Goal: Information Seeking & Learning: Learn about a topic

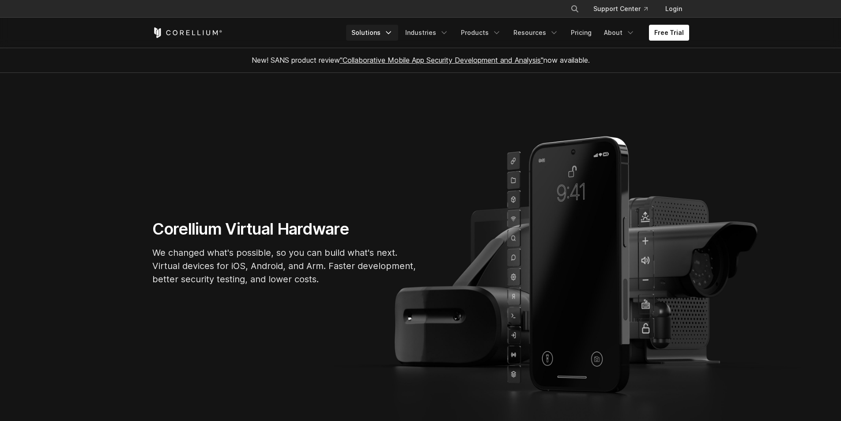
click at [391, 32] on polyline "Navigation Menu" at bounding box center [388, 33] width 4 height 2
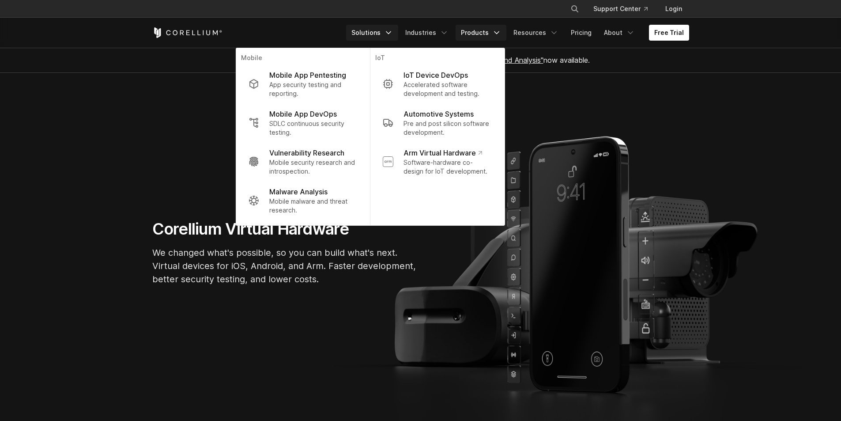
click at [481, 38] on link "Products" at bounding box center [480, 33] width 51 height 16
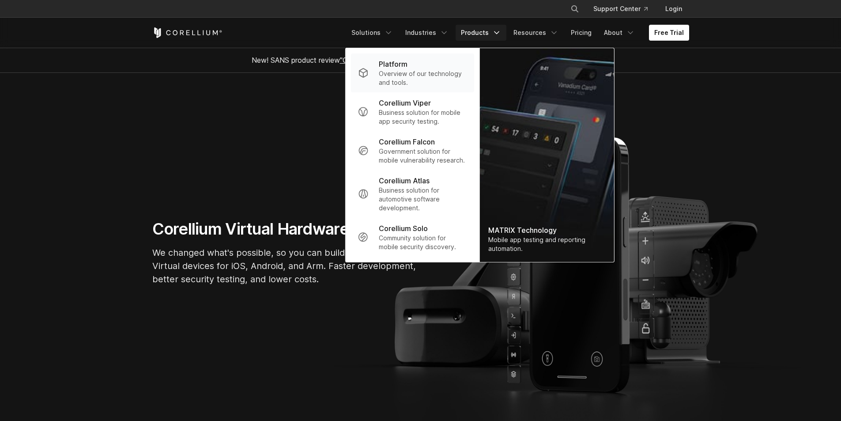
click at [386, 73] on p "Overview of our technology and tools." at bounding box center [423, 78] width 88 height 18
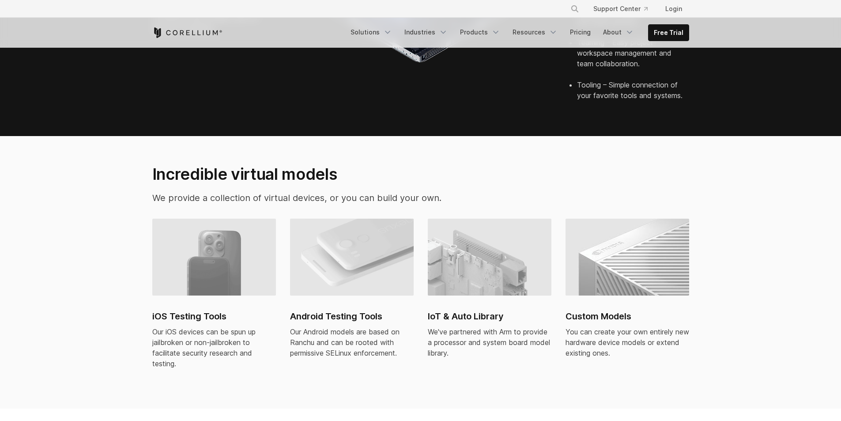
scroll to position [530, 0]
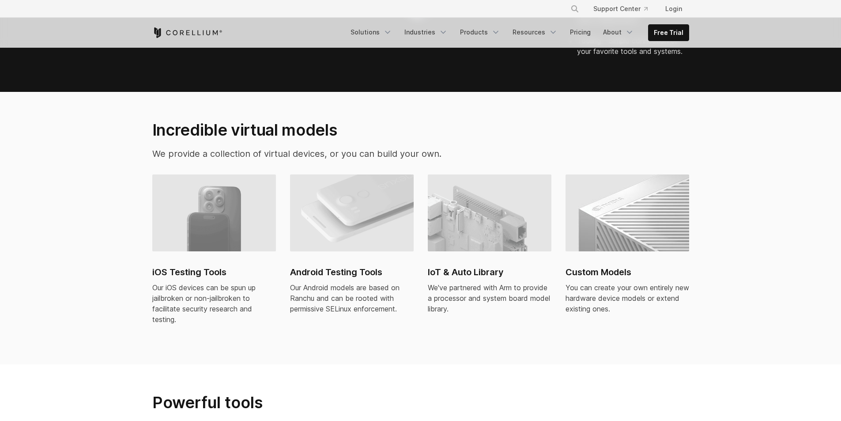
click at [492, 230] on img at bounding box center [490, 212] width 124 height 77
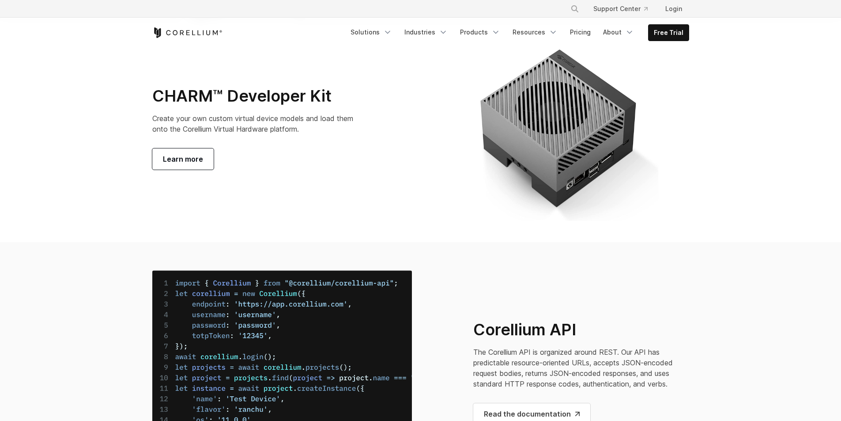
scroll to position [3001, 0]
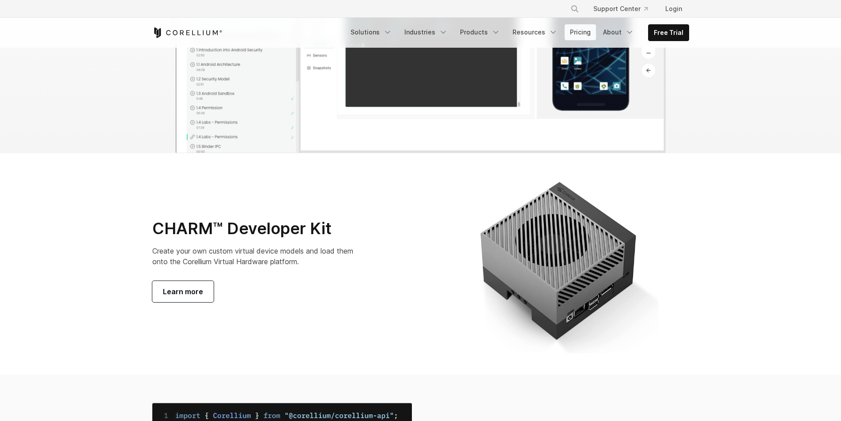
click at [577, 32] on link "Pricing" at bounding box center [579, 32] width 31 height 16
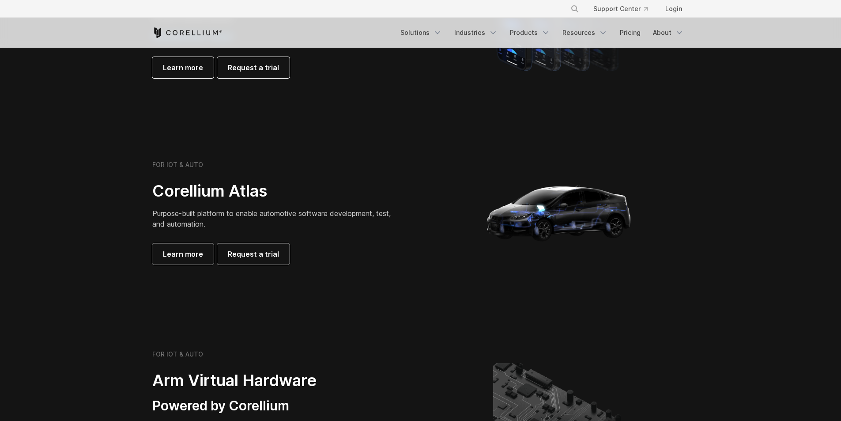
scroll to position [706, 0]
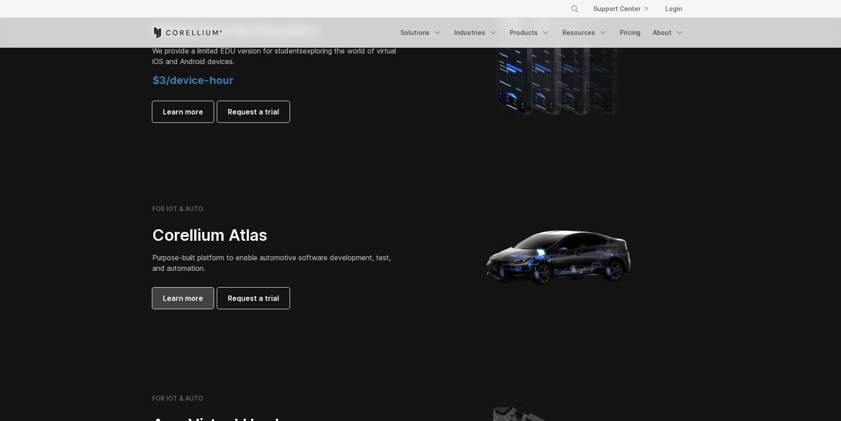
click at [187, 304] on link "Learn more" at bounding box center [182, 297] width 61 height 21
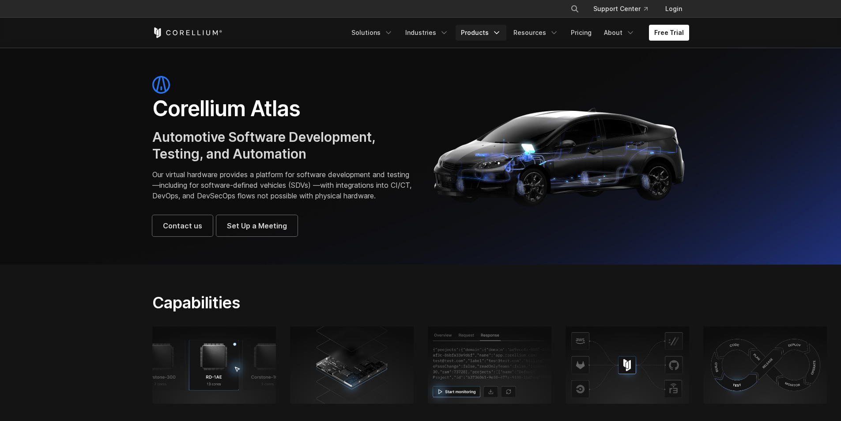
click at [491, 33] on link "Products" at bounding box center [480, 33] width 51 height 16
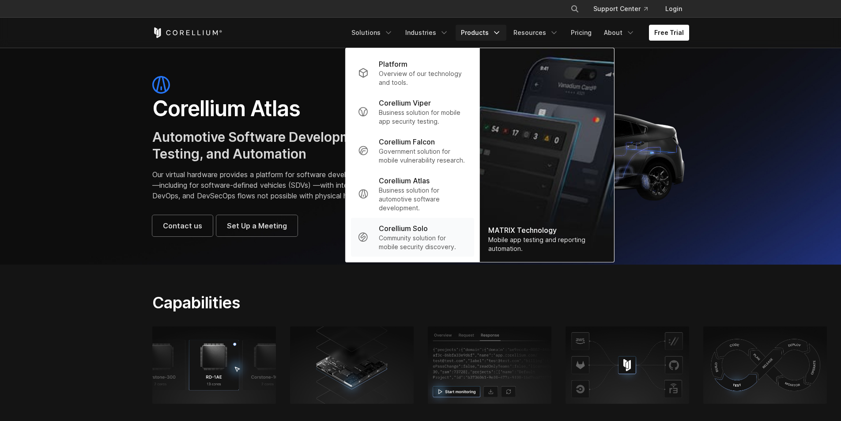
click at [452, 250] on p "Community solution for mobile security discovery." at bounding box center [423, 242] width 88 height 18
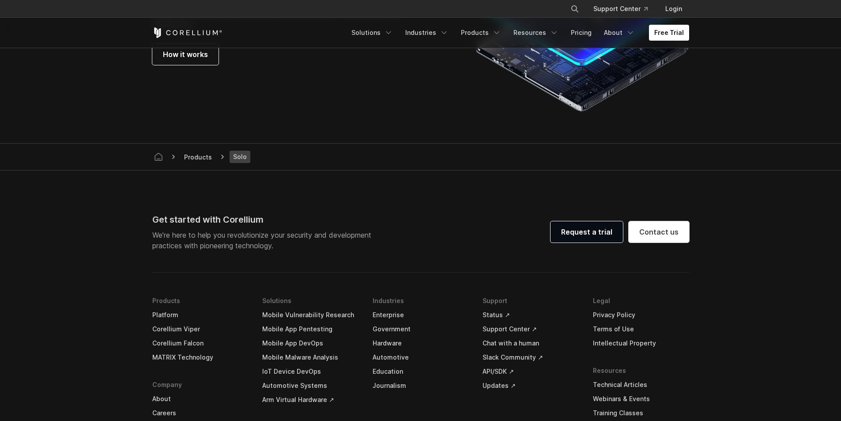
scroll to position [1721, 0]
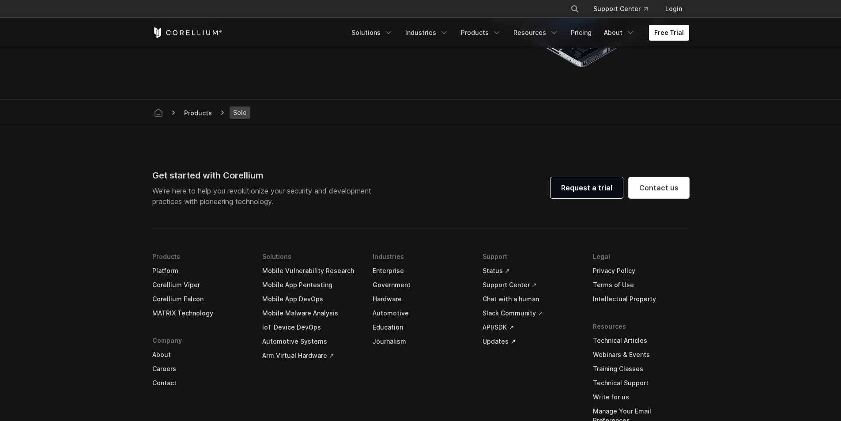
click at [320, 356] on link "Arm Virtual Hardware ↗" at bounding box center [310, 355] width 96 height 14
